Goal: Task Accomplishment & Management: Manage account settings

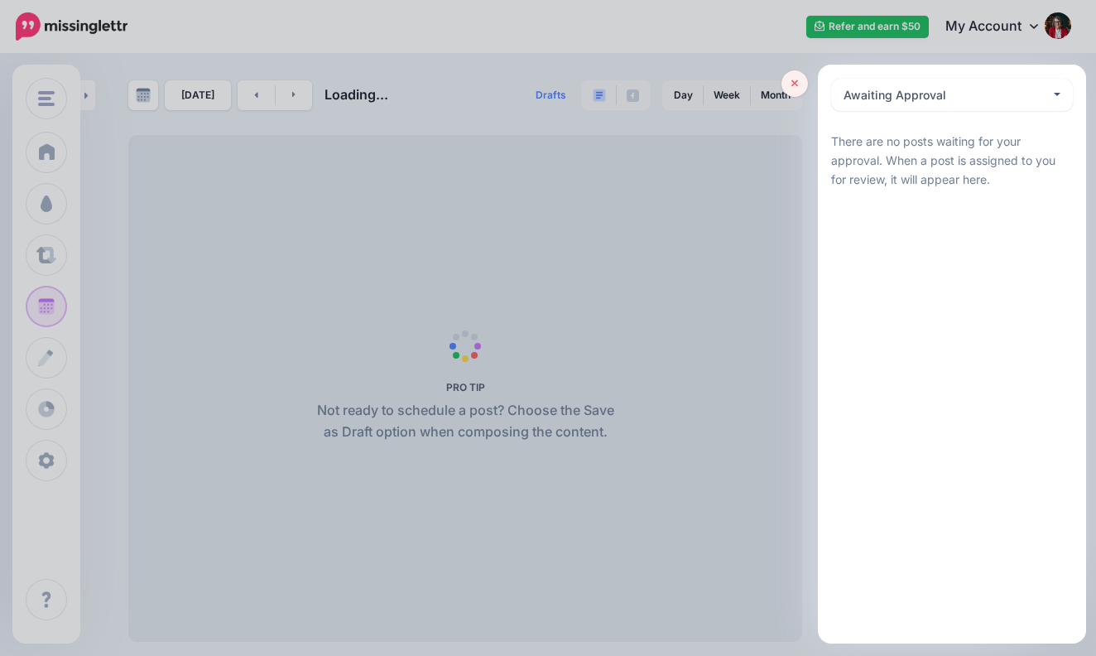
click at [795, 81] on icon at bounding box center [795, 84] width 7 height 12
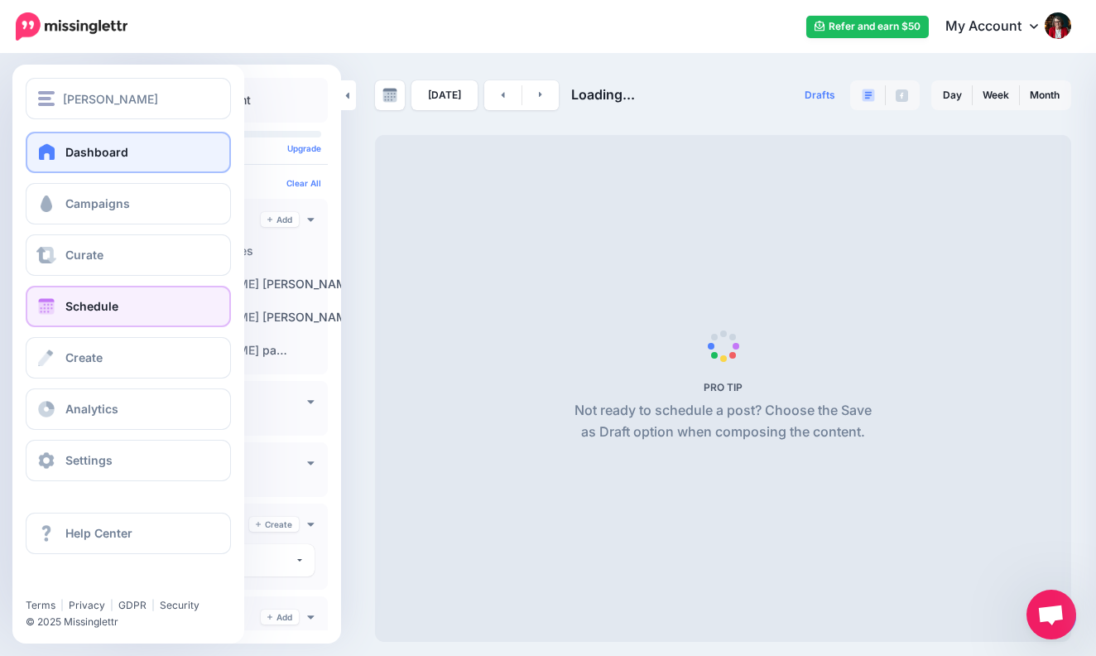
click at [136, 153] on link "Dashboard" at bounding box center [128, 152] width 205 height 41
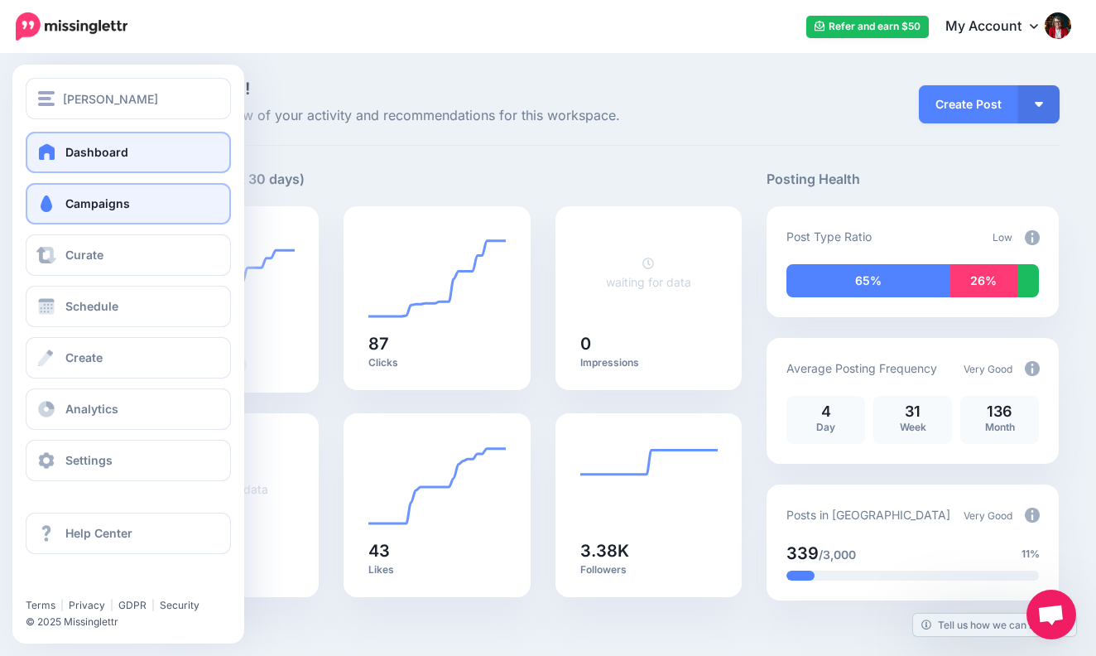
click at [104, 200] on span "Campaigns" at bounding box center [97, 203] width 65 height 14
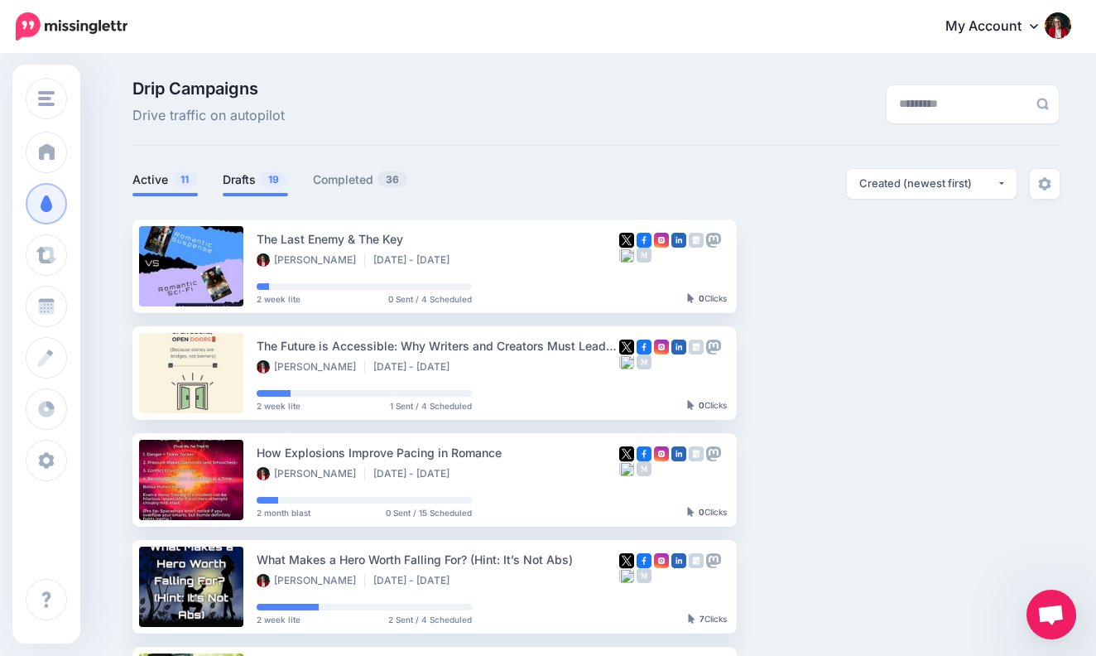
click at [248, 176] on link "Drafts 19" at bounding box center [255, 180] width 65 height 20
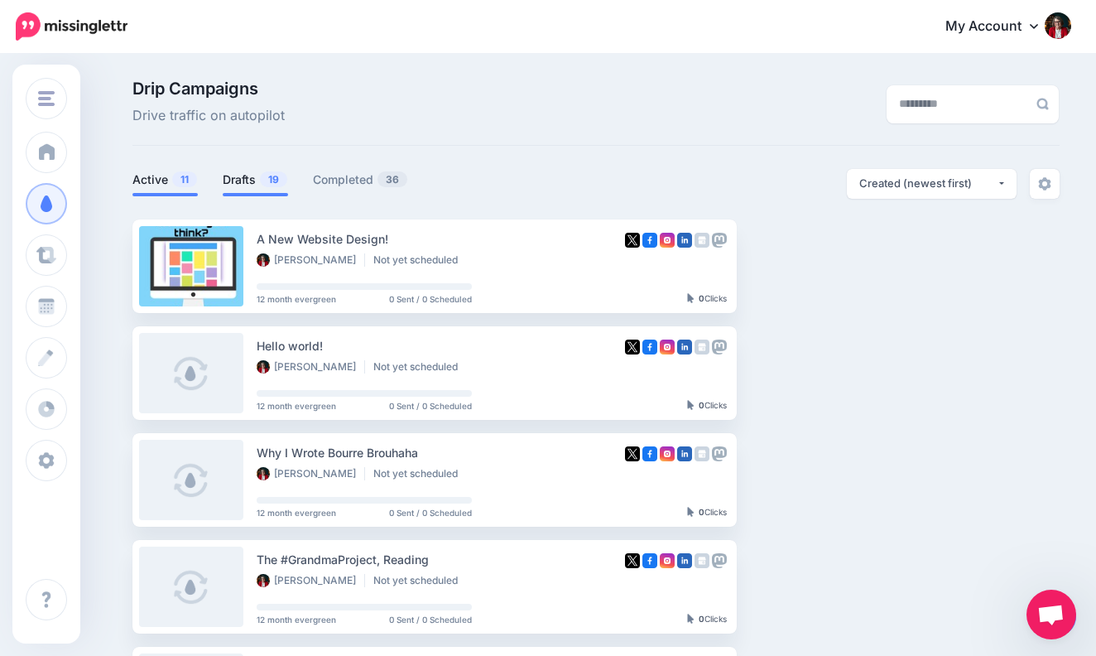
click at [155, 178] on link "Active 11" at bounding box center [164, 180] width 65 height 20
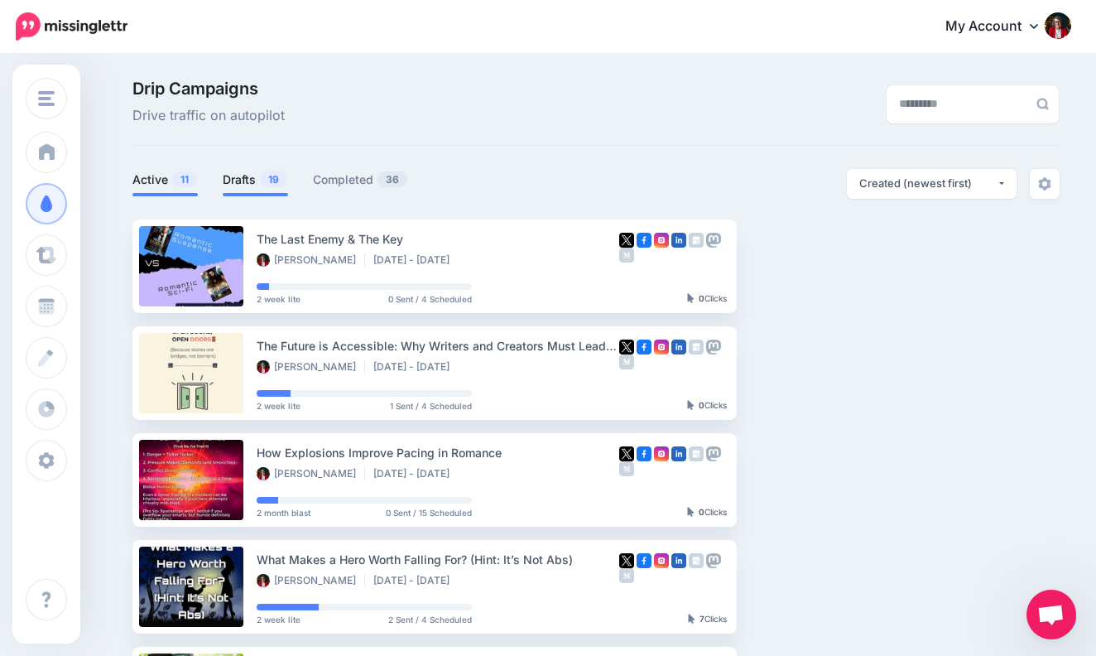
click at [242, 177] on link "Drafts 19" at bounding box center [255, 180] width 65 height 20
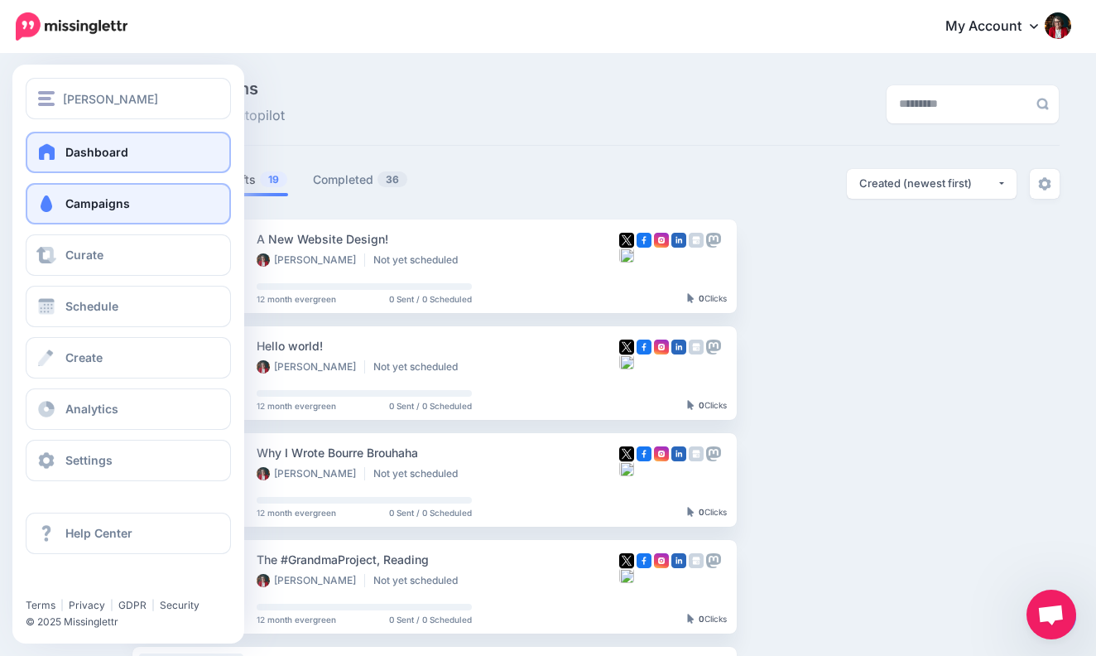
click at [144, 152] on link "Dashboard" at bounding box center [128, 152] width 205 height 41
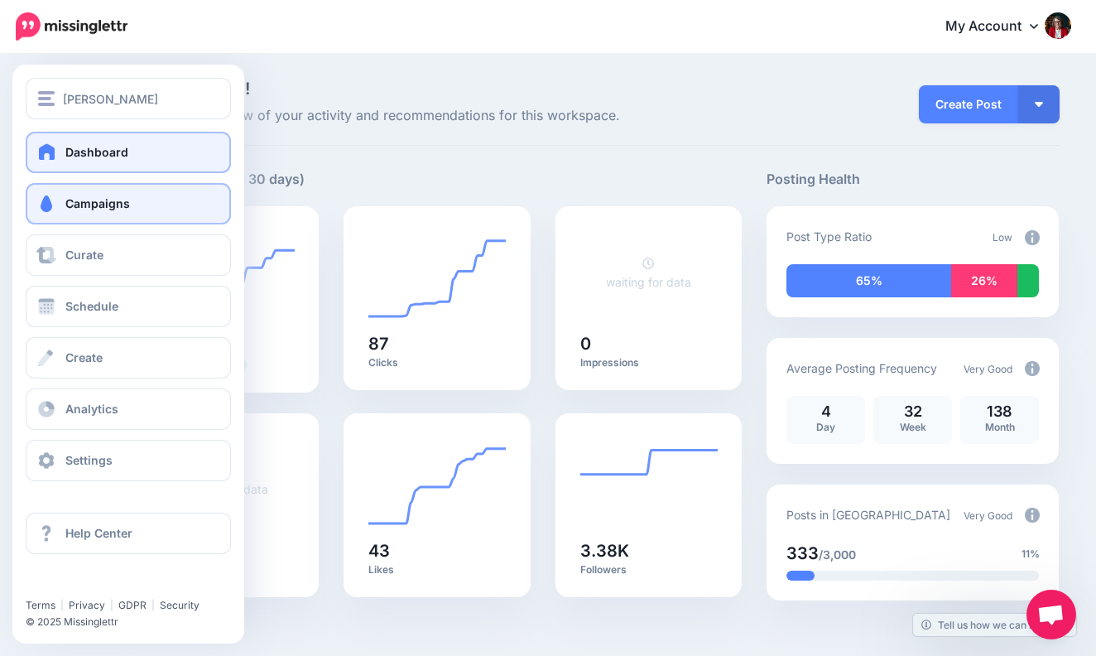
click at [132, 195] on link "Campaigns" at bounding box center [128, 203] width 205 height 41
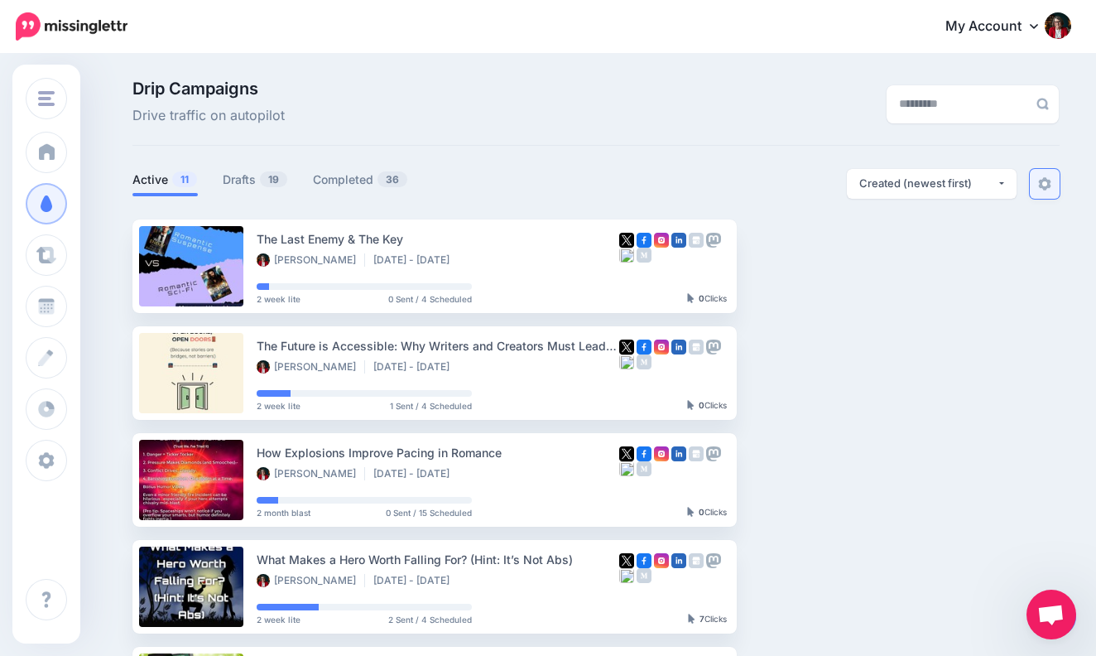
click at [1048, 180] on img at bounding box center [1044, 183] width 13 height 13
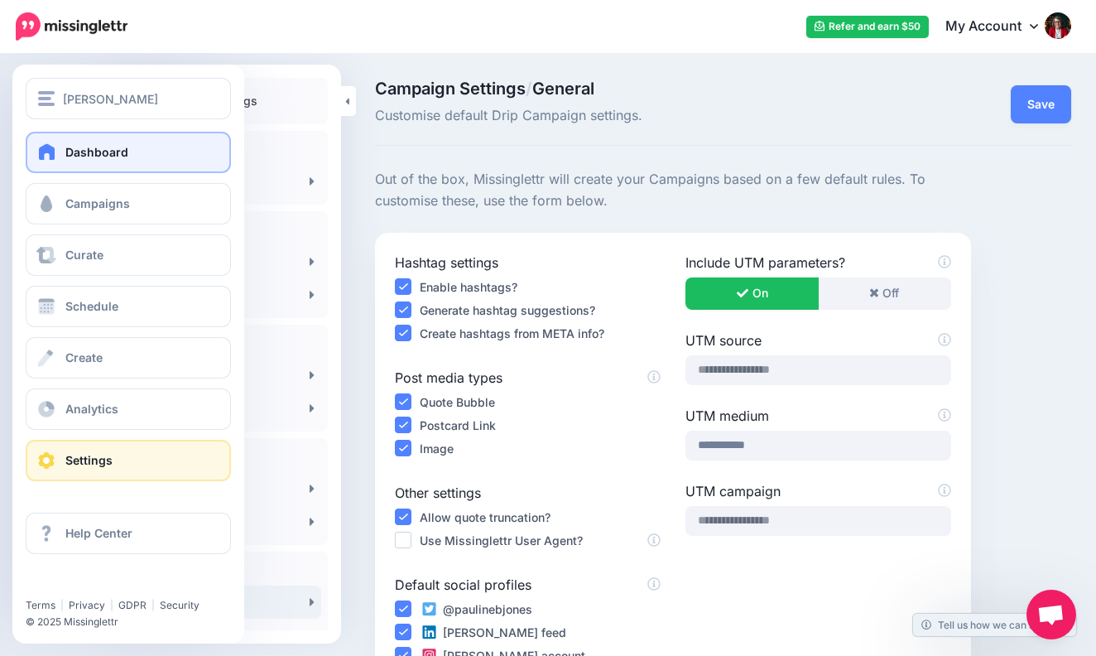
click at [116, 157] on span "Dashboard" at bounding box center [96, 152] width 63 height 14
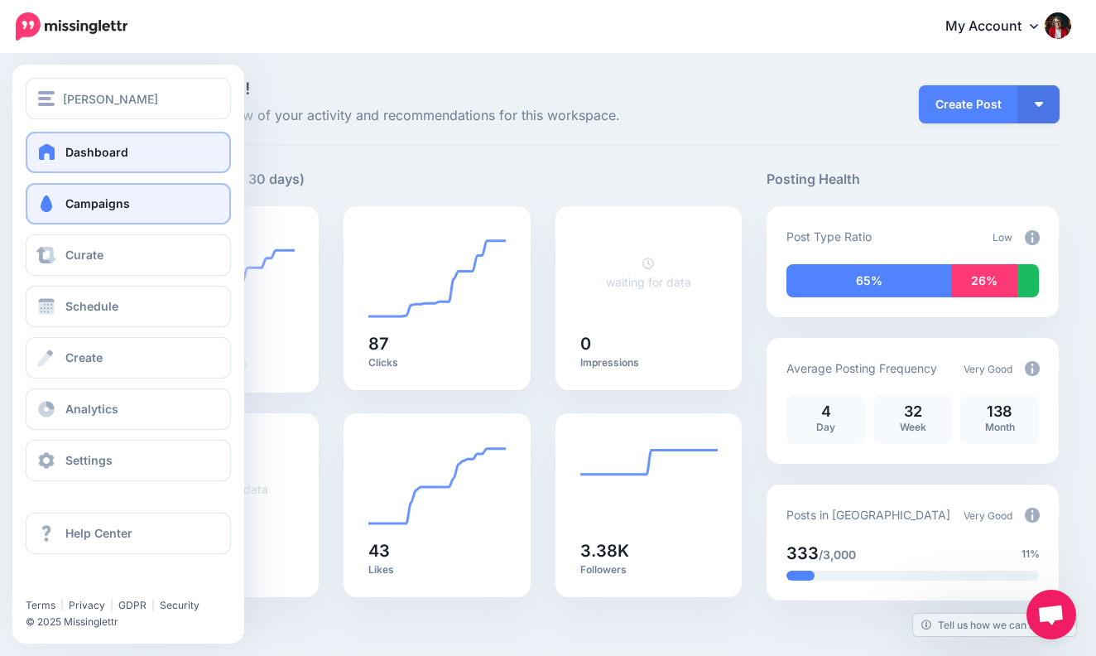
click at [128, 197] on span "Campaigns" at bounding box center [97, 203] width 65 height 14
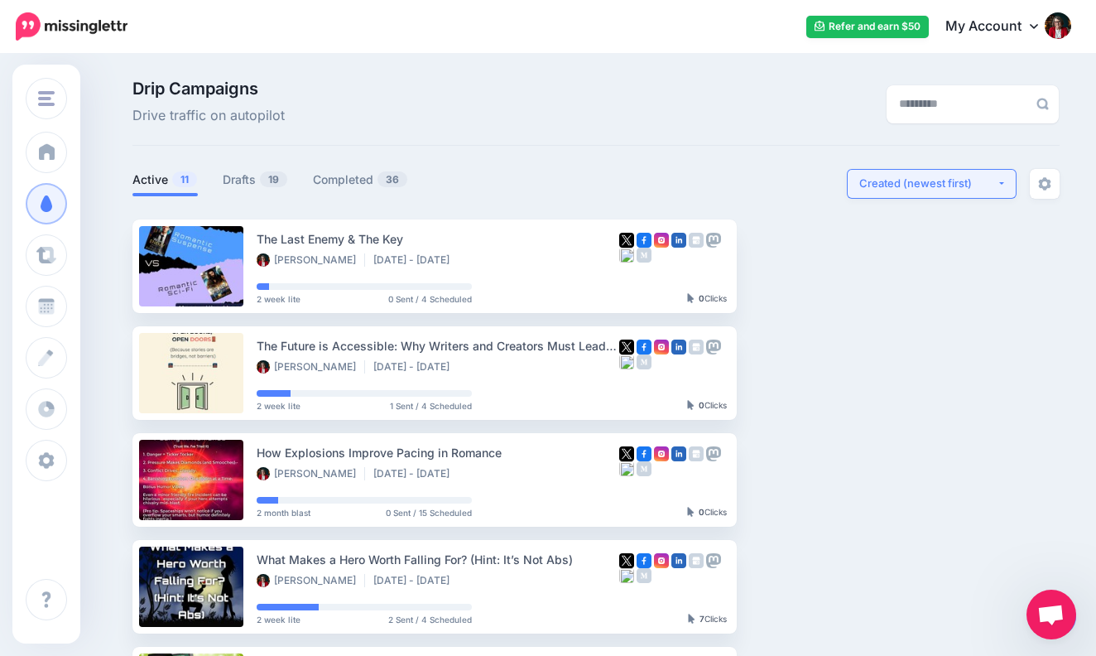
click at [946, 183] on div "Created (newest first)" at bounding box center [928, 184] width 137 height 16
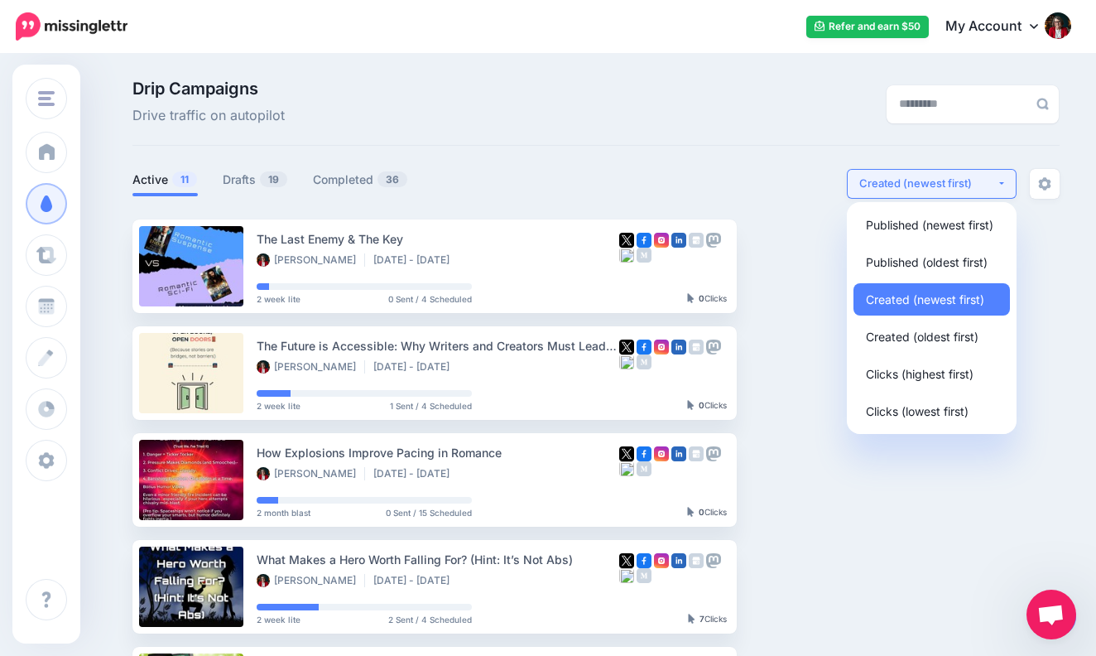
click at [946, 183] on div "Created (newest first)" at bounding box center [928, 184] width 137 height 16
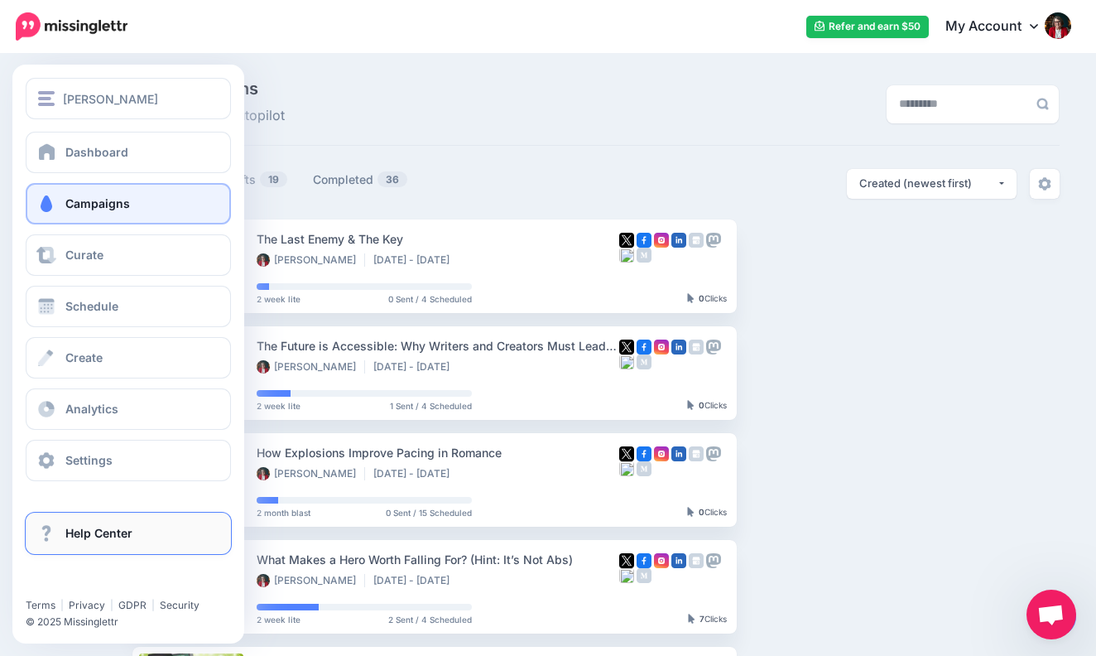
click at [137, 535] on link "Help Center" at bounding box center [128, 533] width 205 height 41
click at [117, 535] on span "Help Center" at bounding box center [98, 533] width 67 height 14
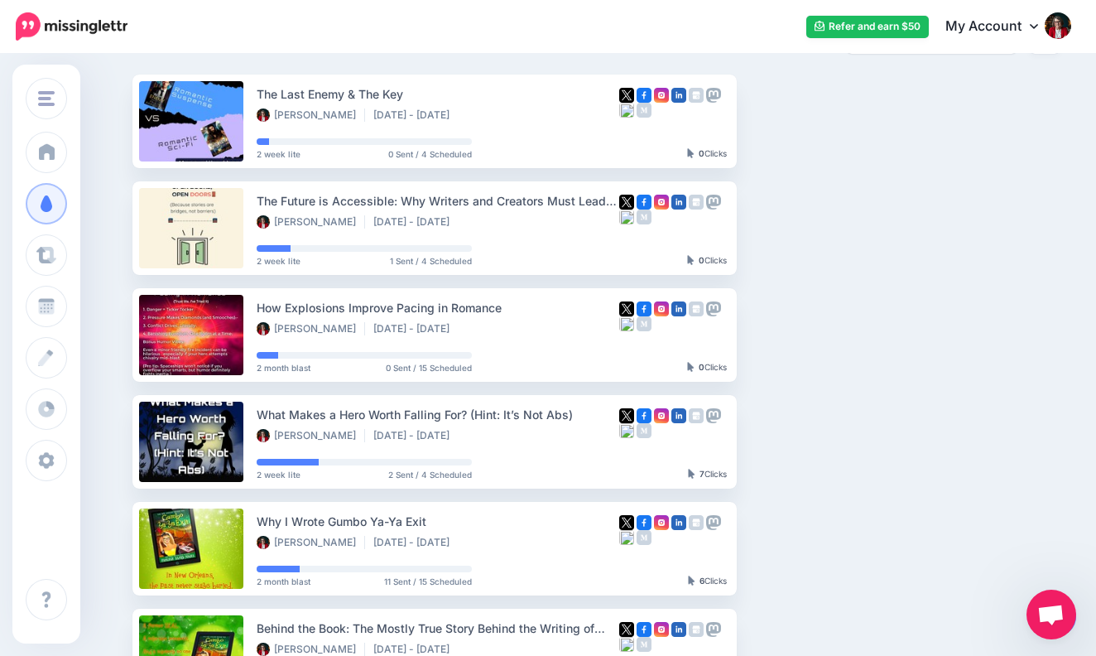
scroll to position [96, 0]
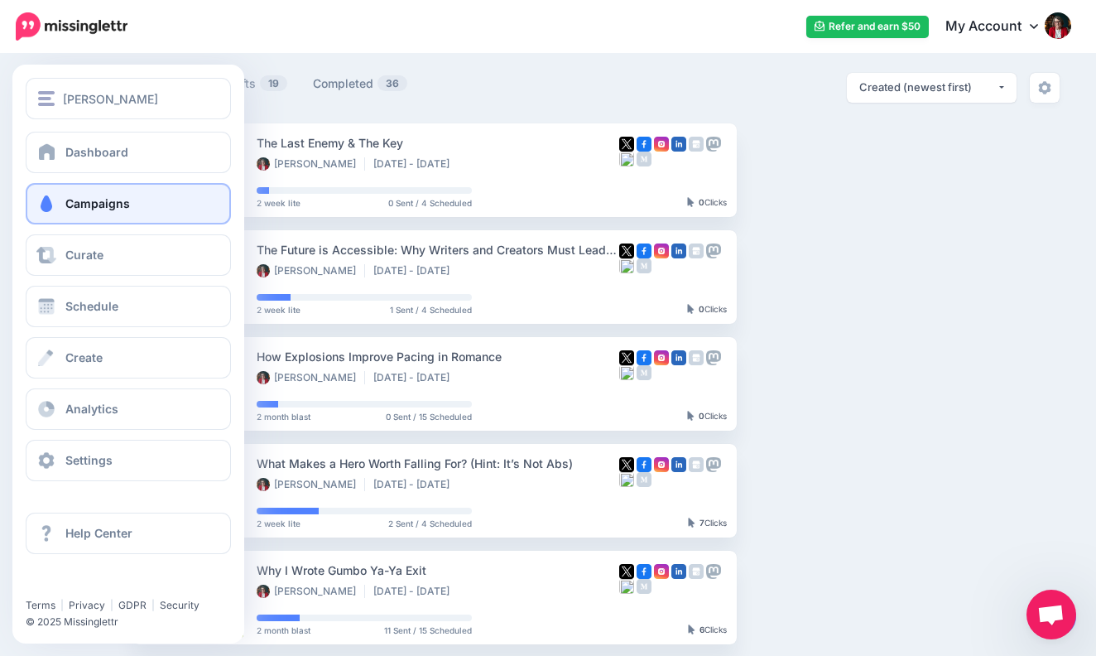
click at [113, 209] on span "Campaigns" at bounding box center [97, 203] width 65 height 14
